Goal: Information Seeking & Learning: Learn about a topic

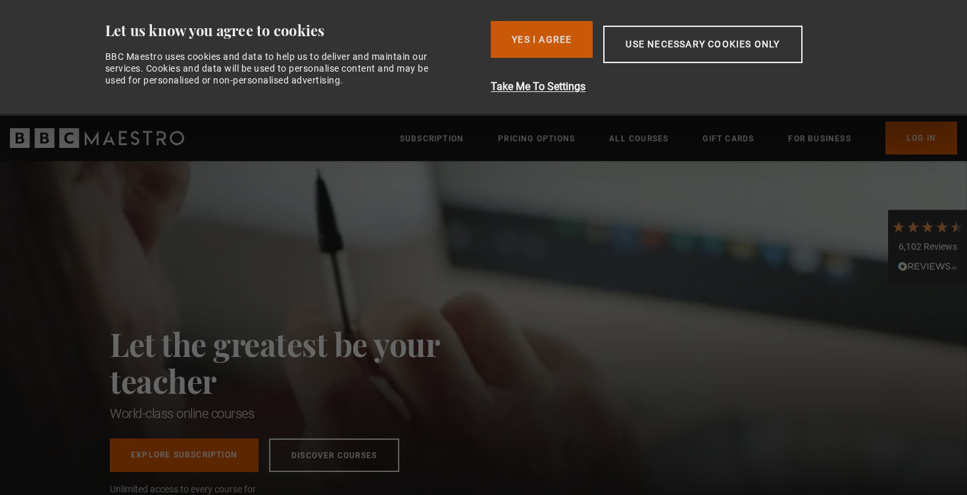
click at [529, 36] on button "Yes I Agree" at bounding box center [542, 39] width 102 height 37
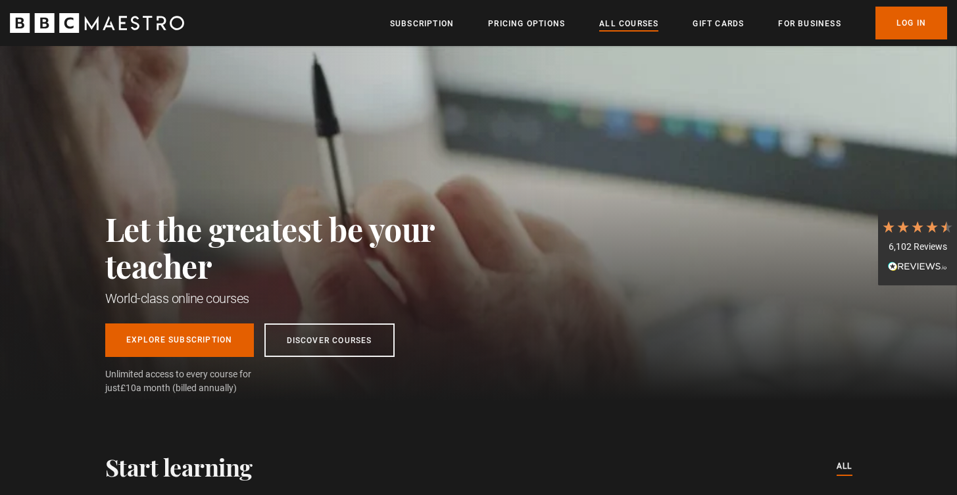
click at [626, 28] on link "All Courses" at bounding box center [628, 23] width 59 height 13
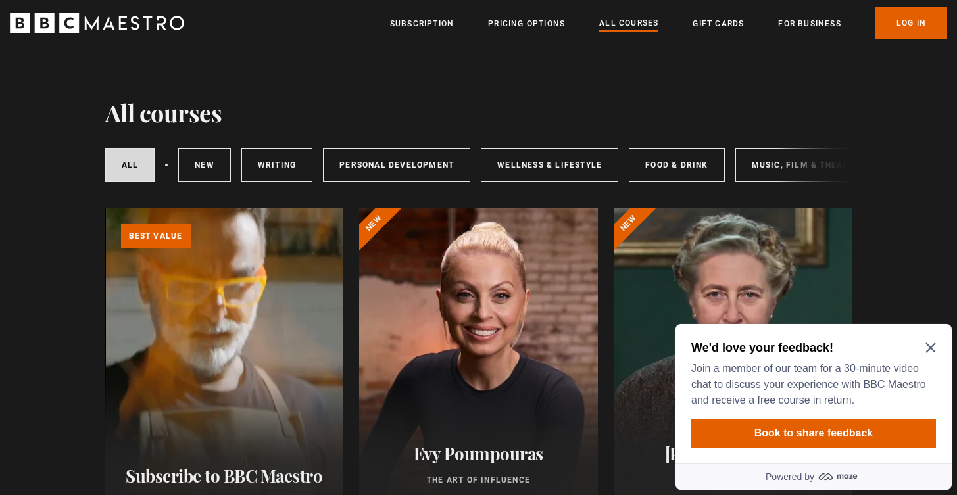
click at [927, 345] on icon "Close Maze Prompt" at bounding box center [930, 348] width 10 height 10
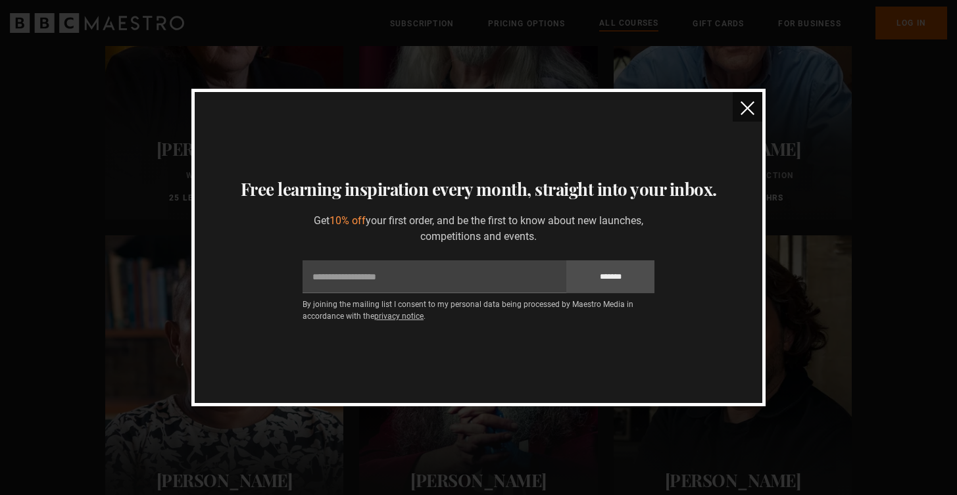
scroll to position [3297, 0]
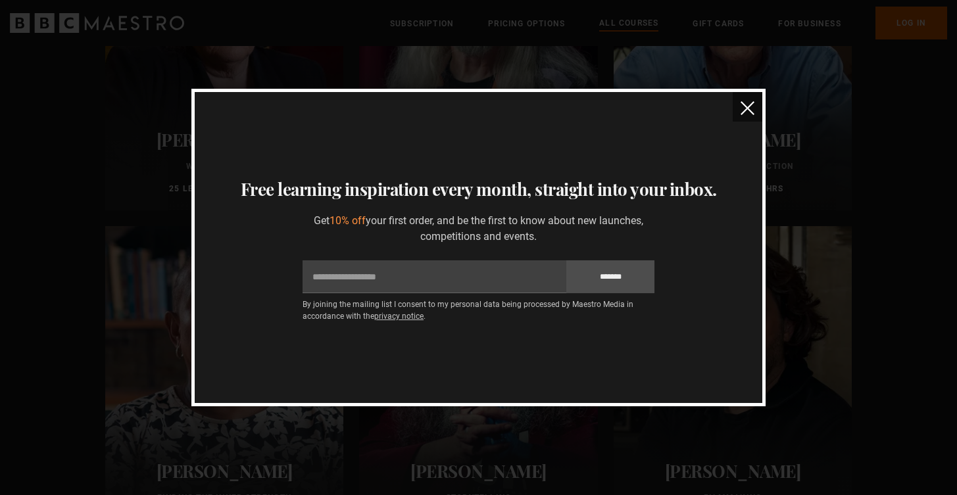
click at [752, 110] on img "close" at bounding box center [748, 108] width 14 height 14
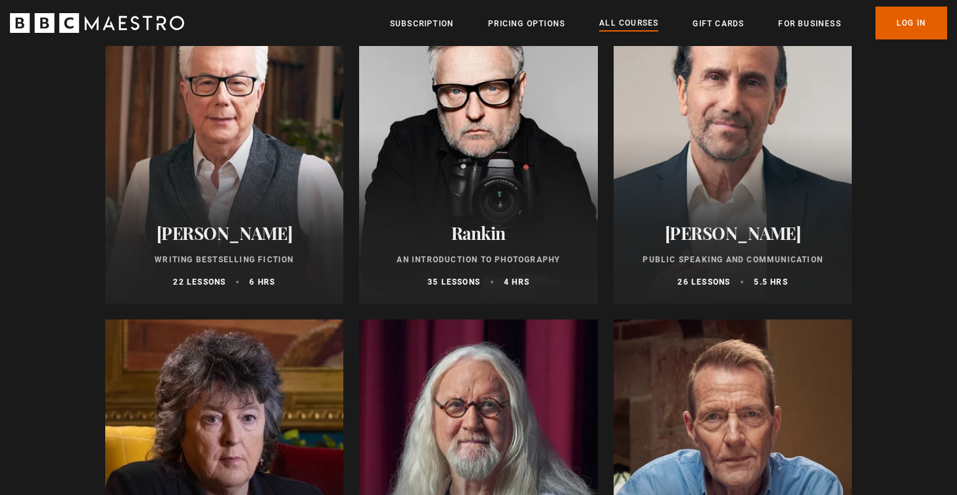
scroll to position [2818, 0]
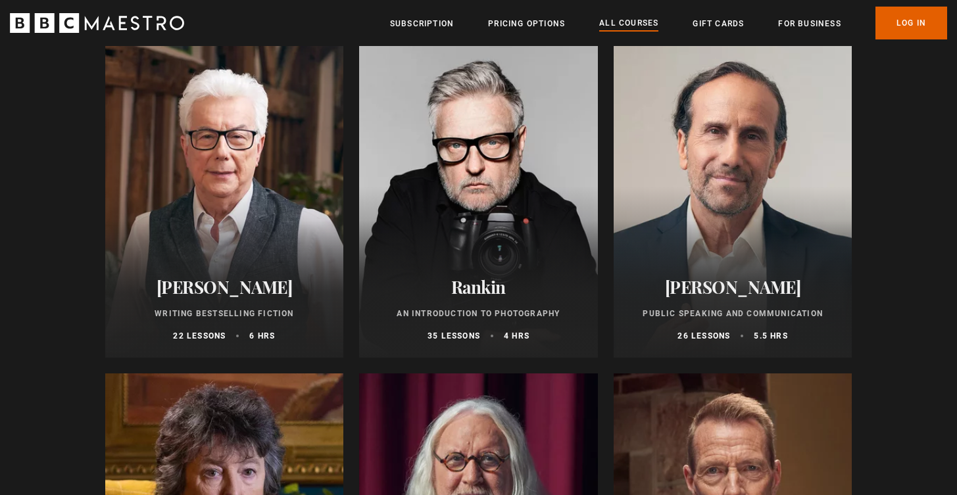
click at [533, 260] on div at bounding box center [478, 200] width 239 height 316
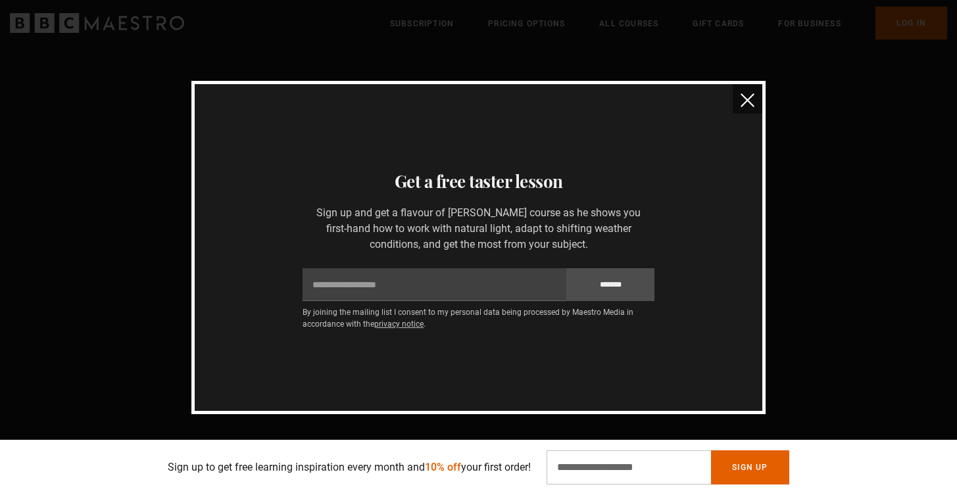
scroll to position [1752, 0]
click at [749, 94] on img "close" at bounding box center [748, 100] width 14 height 14
